Goal: Task Accomplishment & Management: Manage account settings

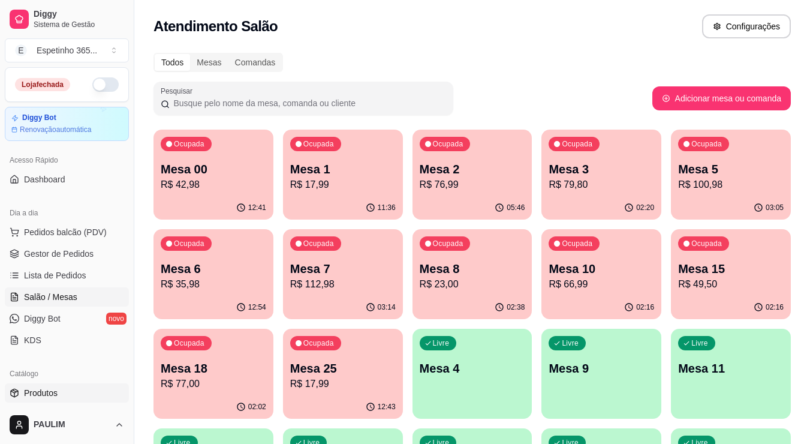
click at [53, 396] on span "Produtos" at bounding box center [41, 393] width 34 height 12
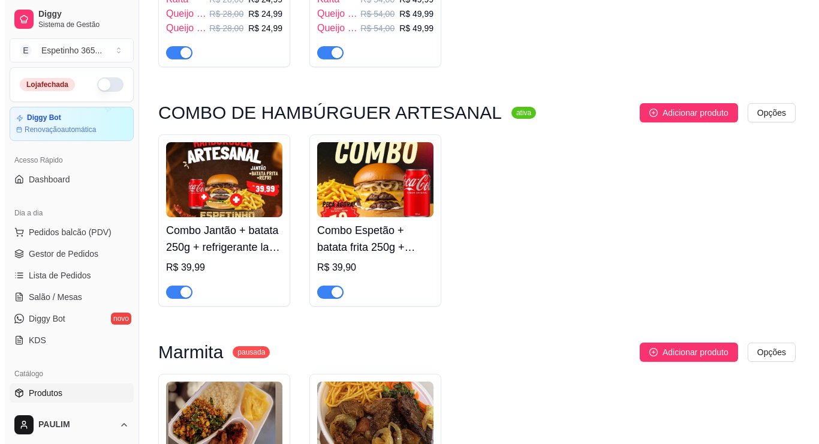
scroll to position [552, 0]
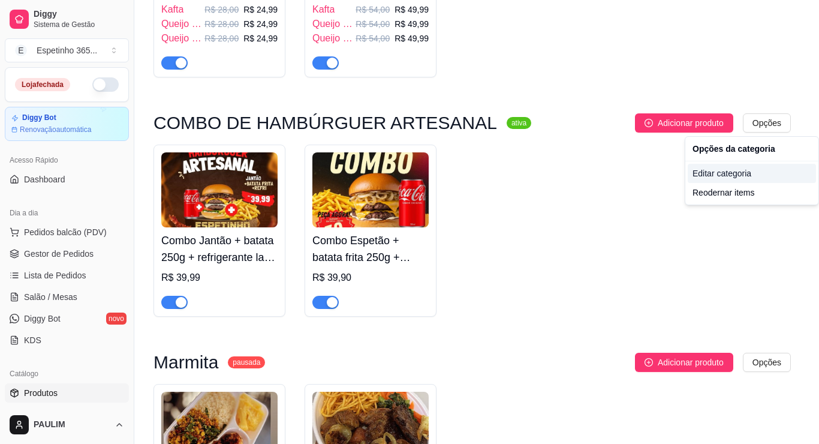
click at [732, 172] on div "Editar categoria" at bounding box center [752, 173] width 128 height 19
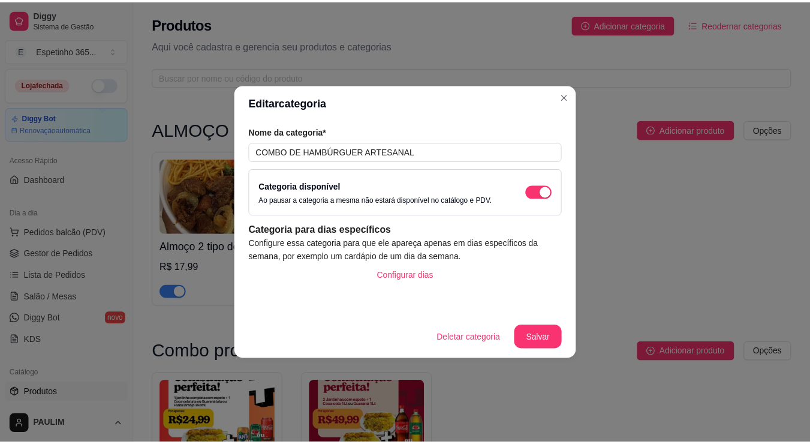
scroll to position [455, 0]
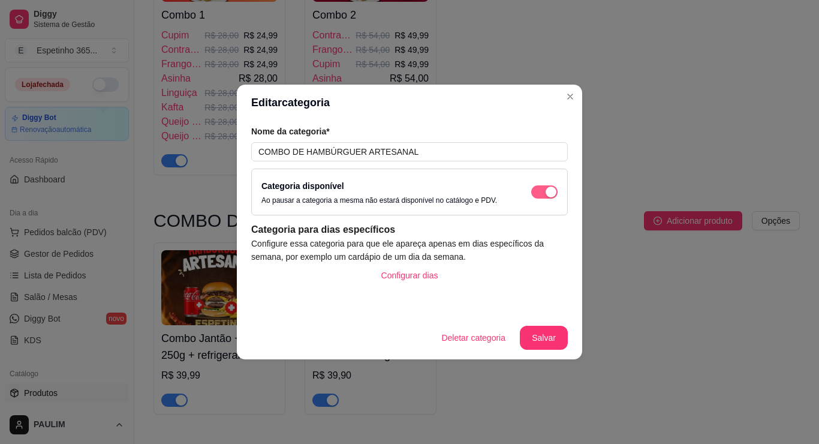
click at [544, 198] on span "button" at bounding box center [544, 191] width 26 height 13
click at [536, 323] on footer "Deletar categoria Salvar" at bounding box center [409, 337] width 345 height 43
click at [538, 330] on button "Salvar" at bounding box center [544, 338] width 48 height 24
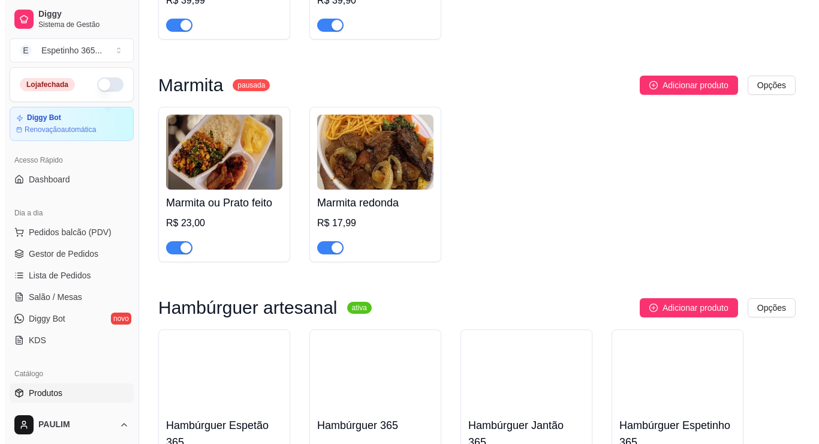
scroll to position [798, 0]
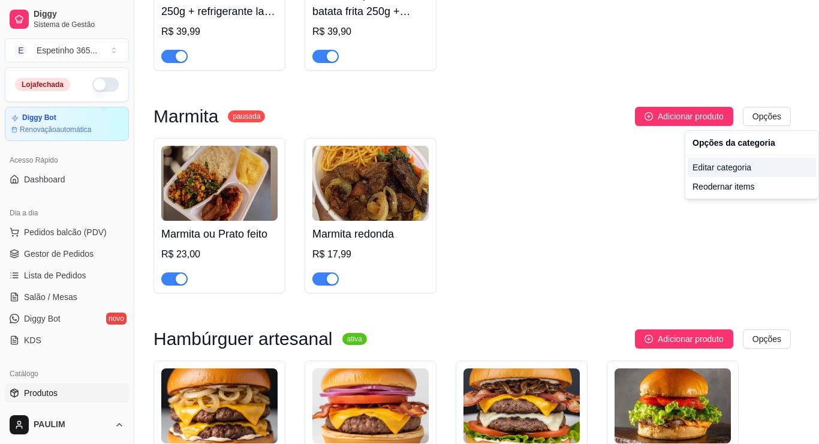
click at [729, 167] on div "Editar categoria" at bounding box center [752, 167] width 128 height 19
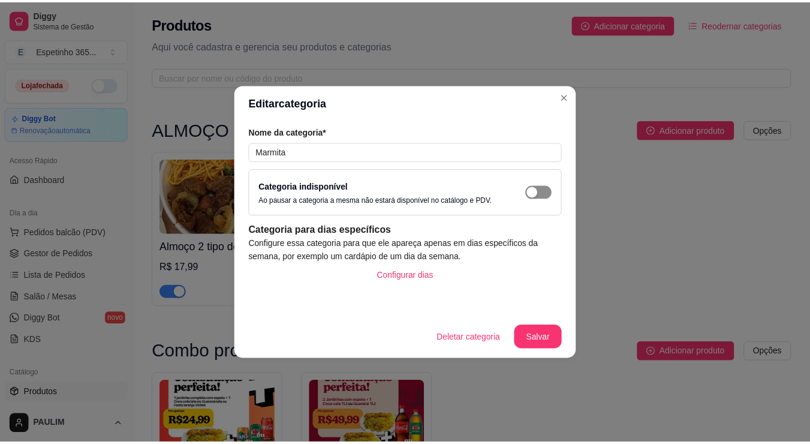
scroll to position [695, 0]
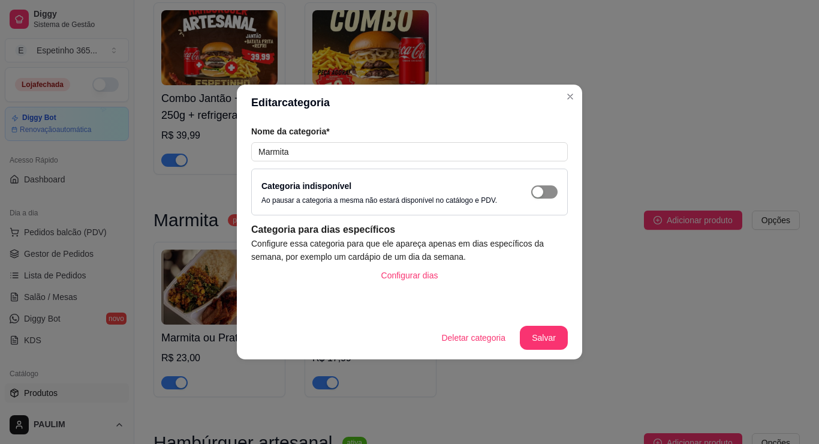
click at [553, 188] on span "button" at bounding box center [544, 191] width 26 height 13
click at [537, 341] on button "Salvar" at bounding box center [544, 338] width 48 height 24
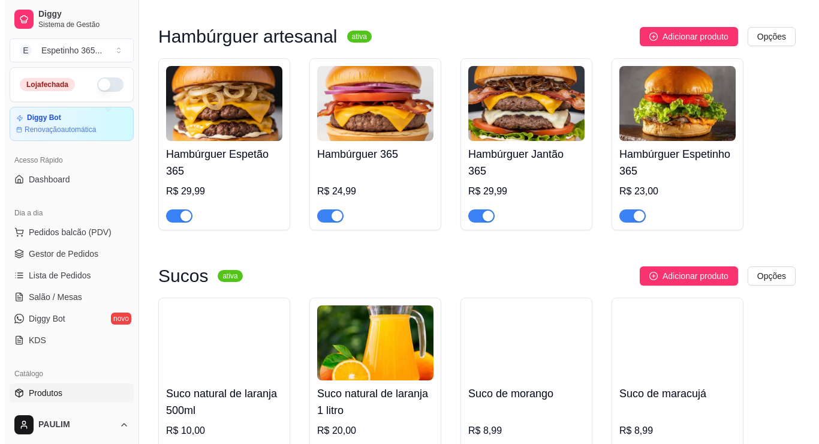
scroll to position [1122, 0]
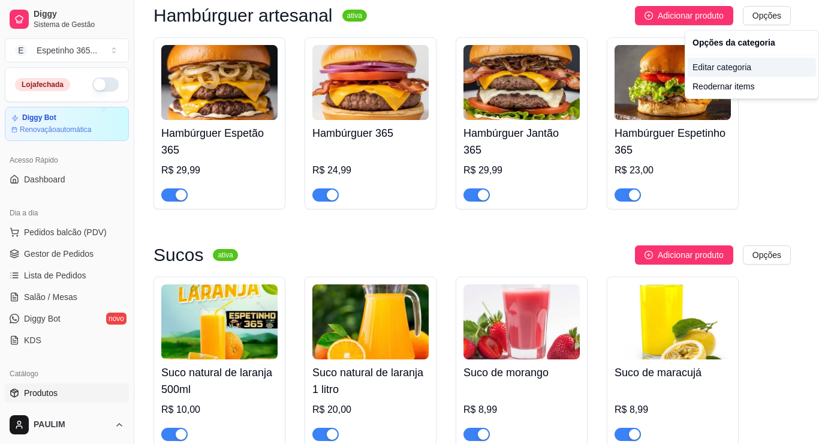
click at [724, 68] on div "Editar categoria" at bounding box center [752, 67] width 128 height 19
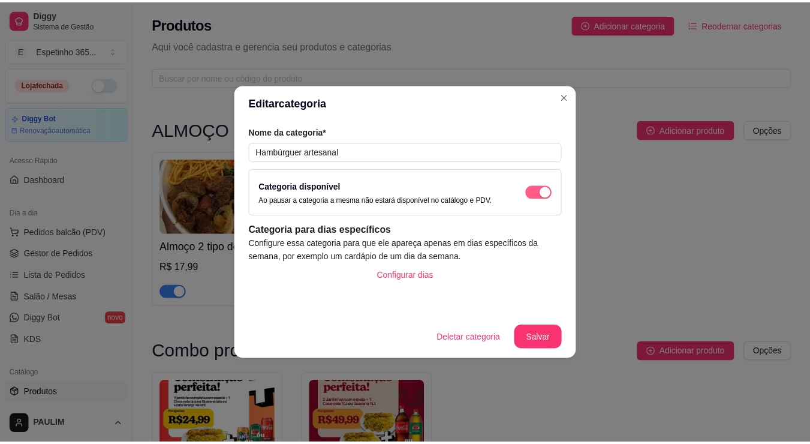
scroll to position [918, 0]
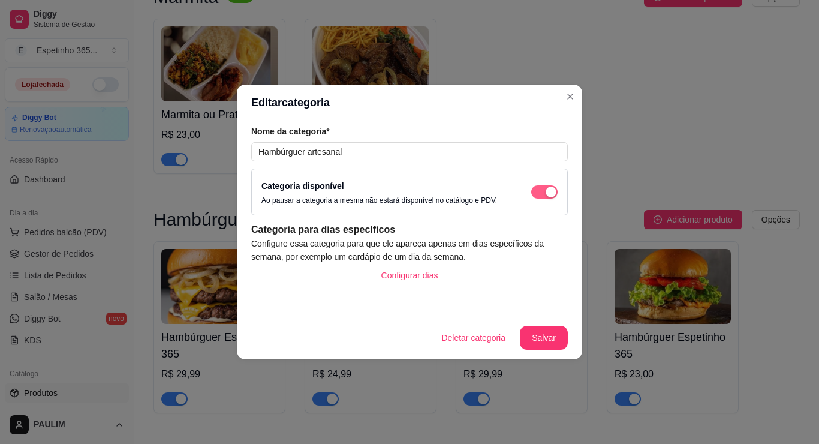
click at [548, 193] on div "button" at bounding box center [551, 192] width 11 height 11
click at [546, 317] on footer "Deletar categoria Salvar" at bounding box center [409, 337] width 345 height 43
click at [548, 335] on button "Salvar" at bounding box center [544, 337] width 47 height 23
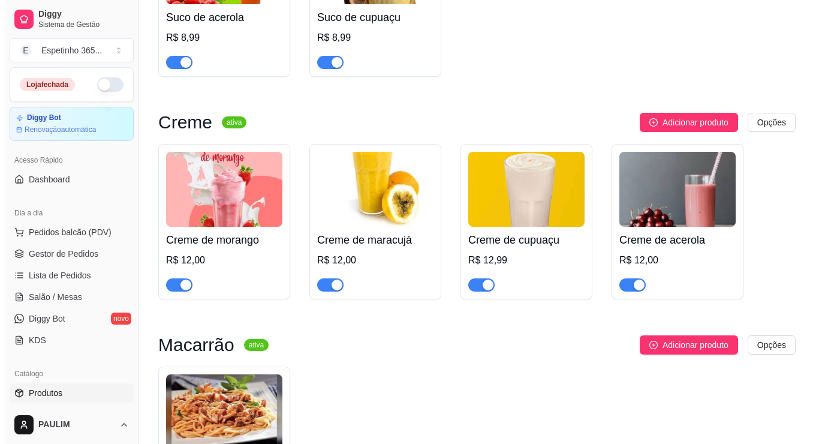
scroll to position [1647, 0]
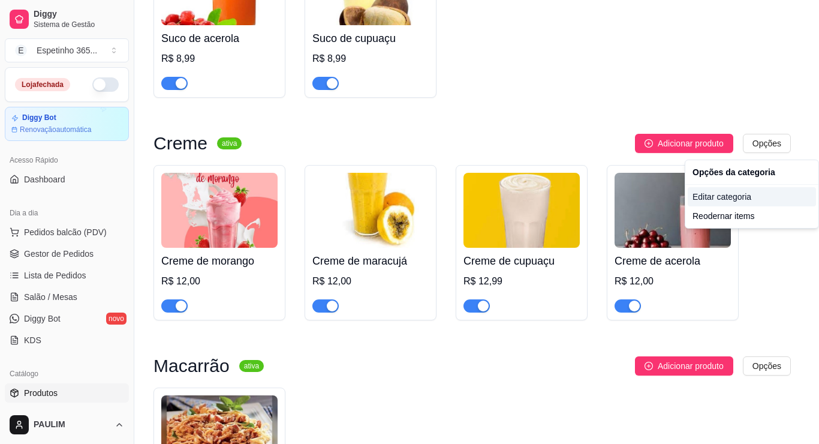
click at [725, 200] on div "Editar categoria" at bounding box center [752, 196] width 128 height 19
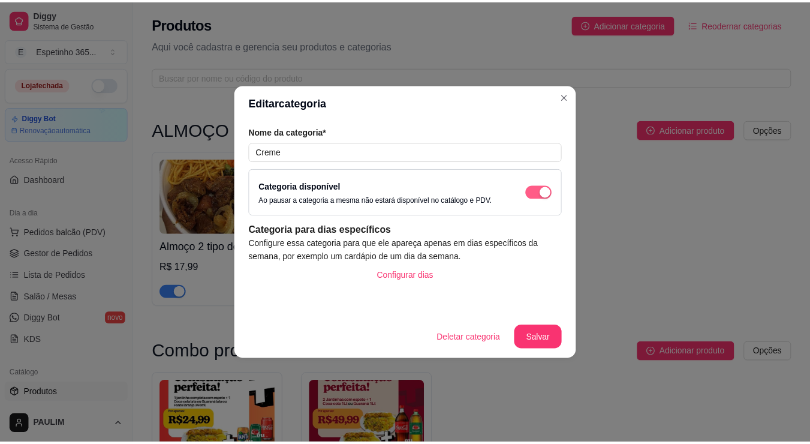
scroll to position [1573, 0]
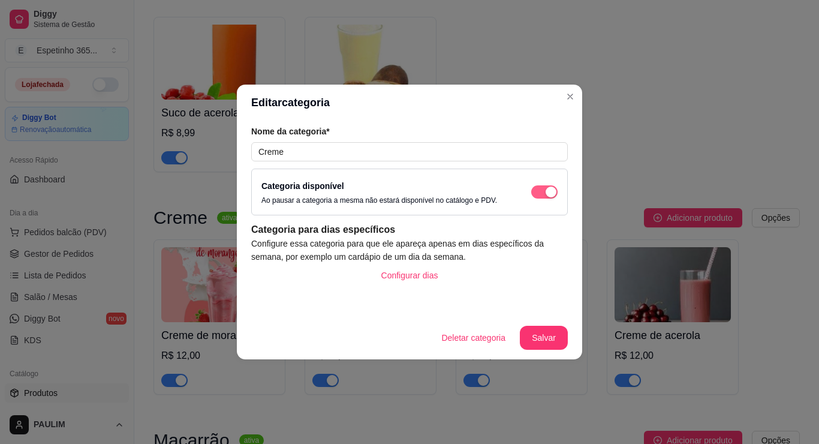
click at [542, 188] on span "button" at bounding box center [544, 191] width 26 height 13
click at [535, 335] on button "Salvar" at bounding box center [544, 338] width 48 height 24
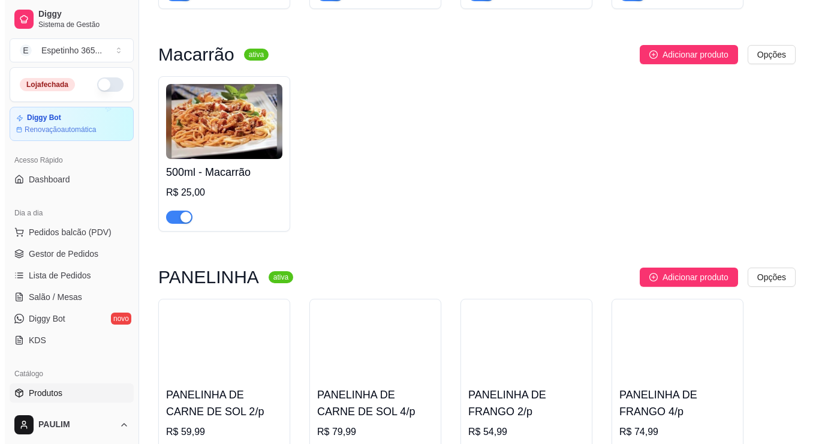
scroll to position [1937, 0]
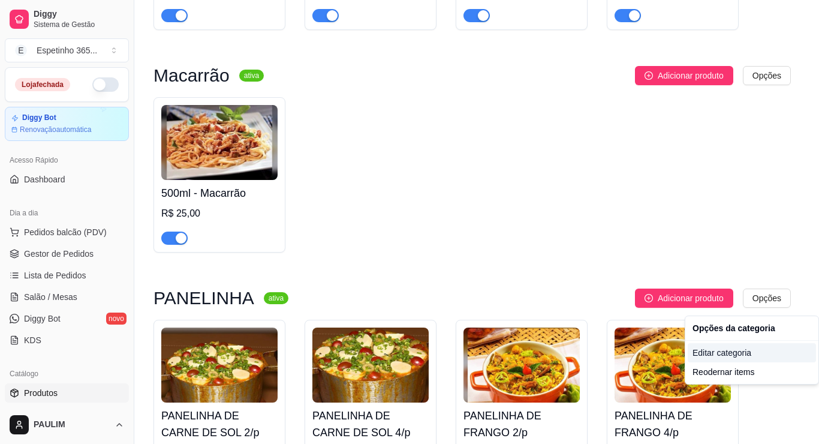
click at [735, 345] on div "Editar categoria" at bounding box center [752, 352] width 128 height 19
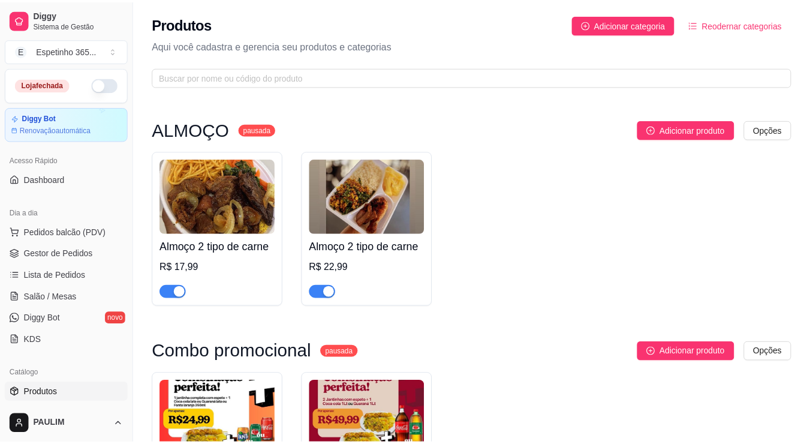
scroll to position [2019, 0]
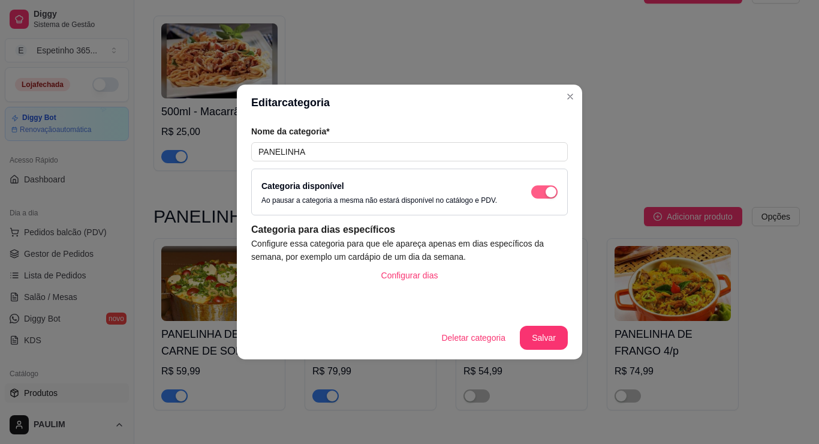
click at [550, 190] on div "button" at bounding box center [551, 192] width 11 height 11
click at [534, 332] on button "Salvar" at bounding box center [544, 337] width 47 height 23
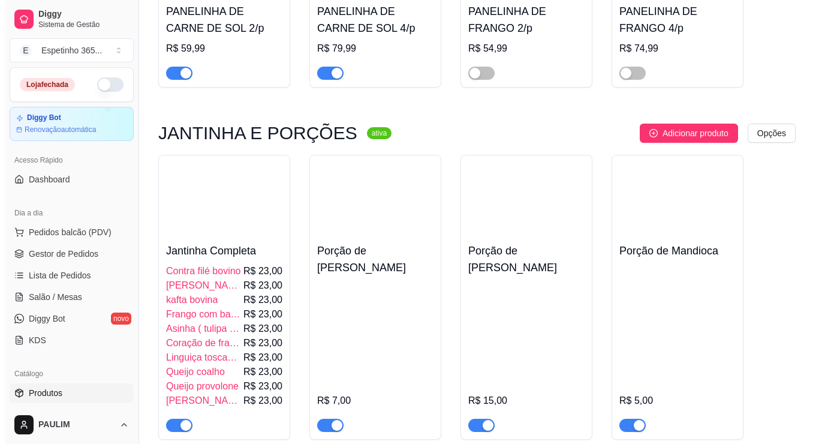
scroll to position [2352, 0]
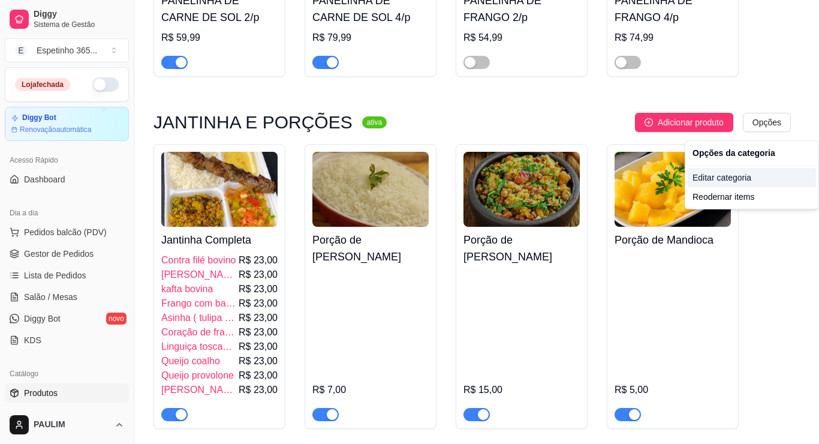
click at [700, 176] on div "Editar categoria" at bounding box center [752, 177] width 128 height 19
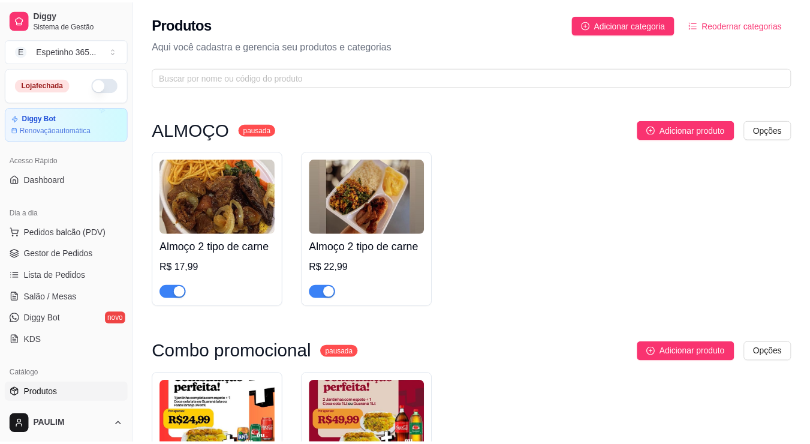
scroll to position [2259, 0]
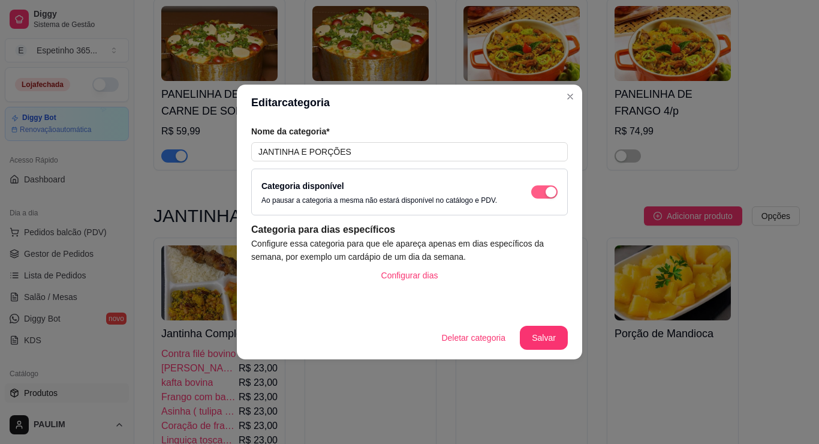
click at [552, 190] on div "button" at bounding box center [551, 192] width 11 height 11
click at [548, 347] on button "Salvar" at bounding box center [544, 338] width 48 height 24
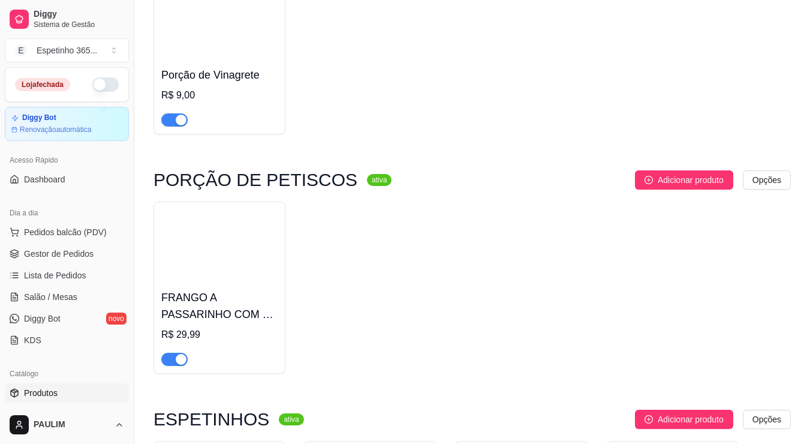
scroll to position [2832, 0]
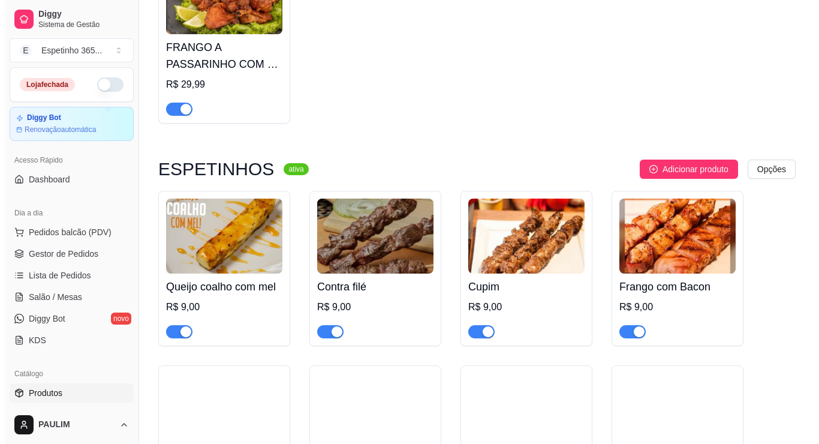
scroll to position [3040, 0]
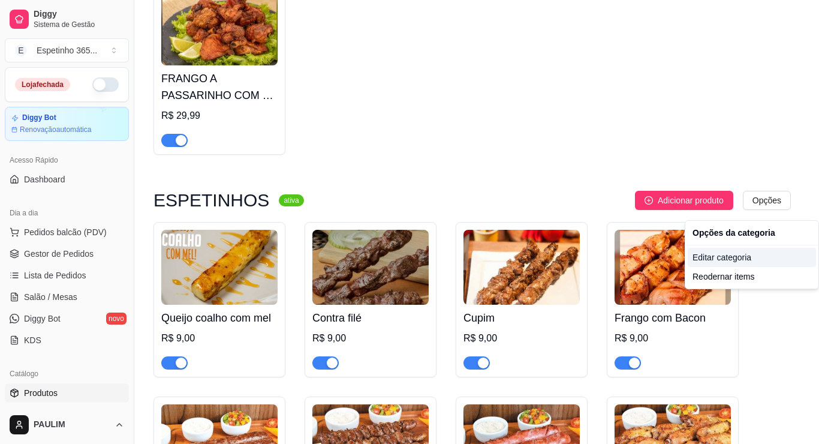
click at [708, 262] on div "Editar categoria" at bounding box center [752, 257] width 128 height 19
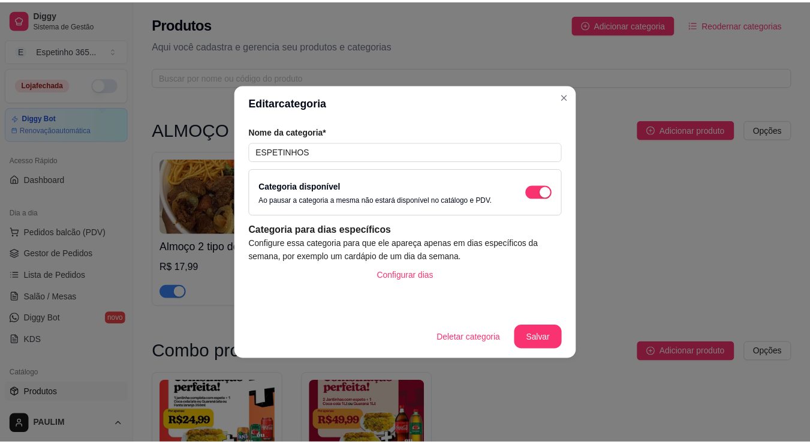
scroll to position [3027, 0]
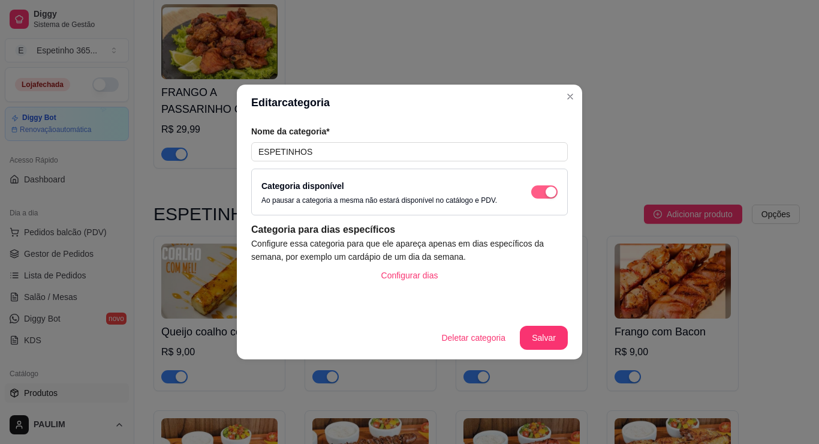
click at [552, 193] on div "button" at bounding box center [551, 192] width 11 height 11
click at [544, 332] on button "Salvar" at bounding box center [544, 338] width 48 height 24
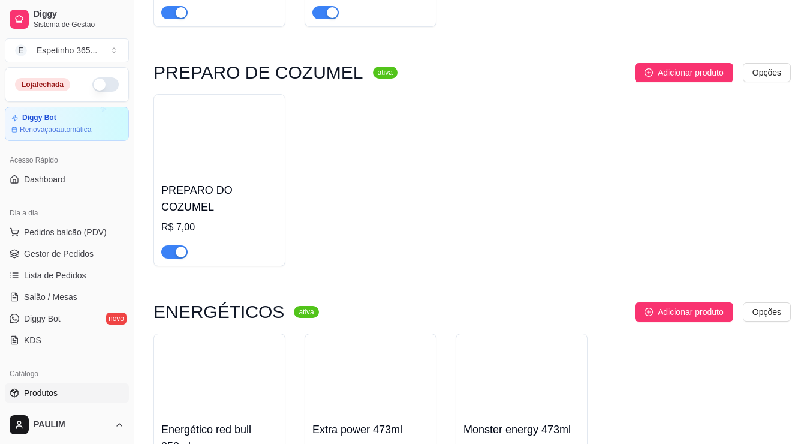
scroll to position [6887, 0]
